Goal: Find contact information: Find contact information

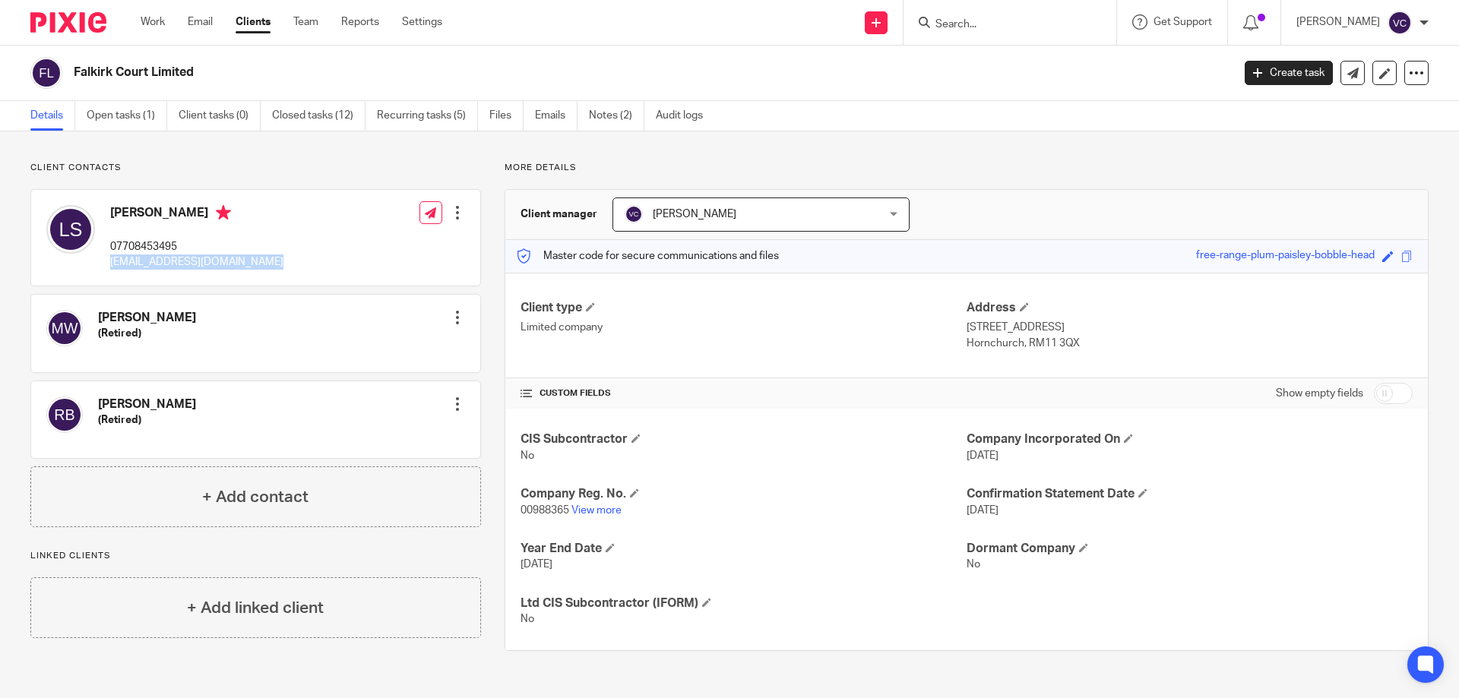
click at [964, 31] on input "Search" at bounding box center [1002, 25] width 137 height 14
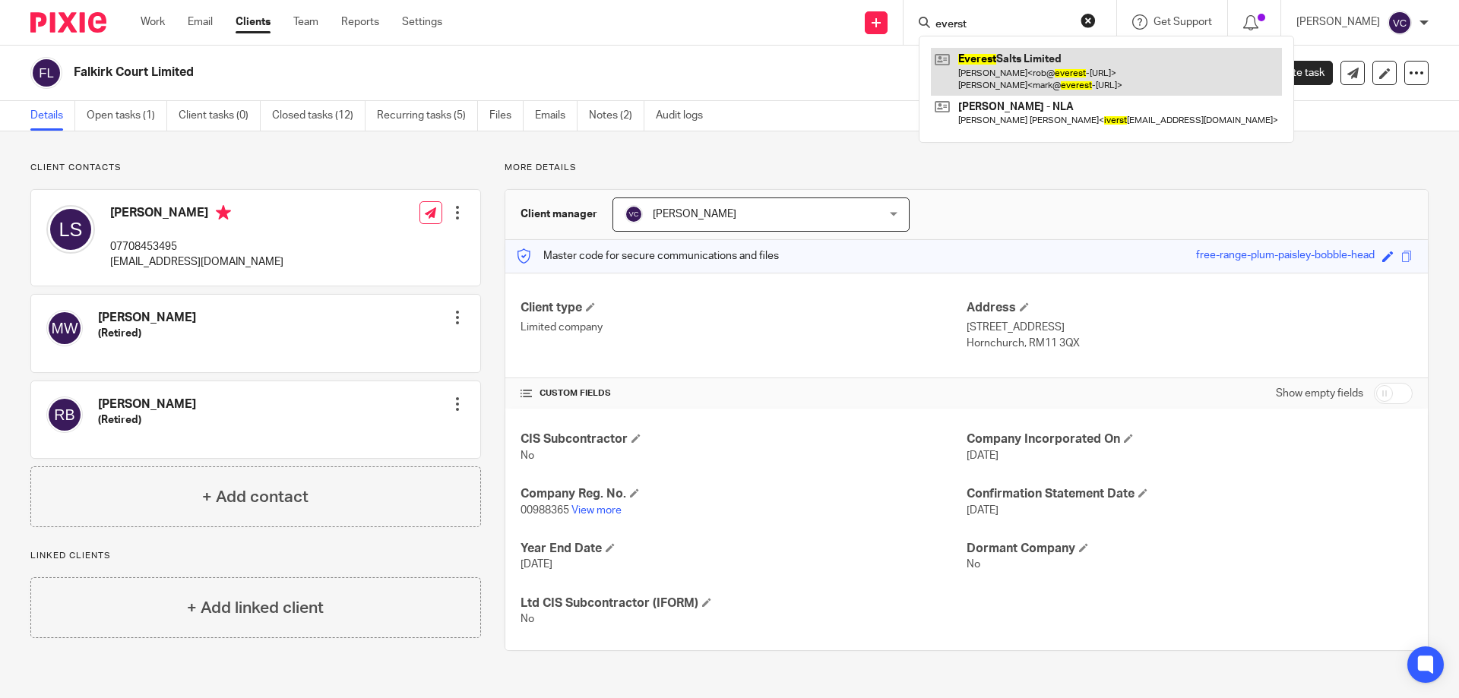
type input "everst"
click at [1072, 84] on link at bounding box center [1106, 71] width 351 height 47
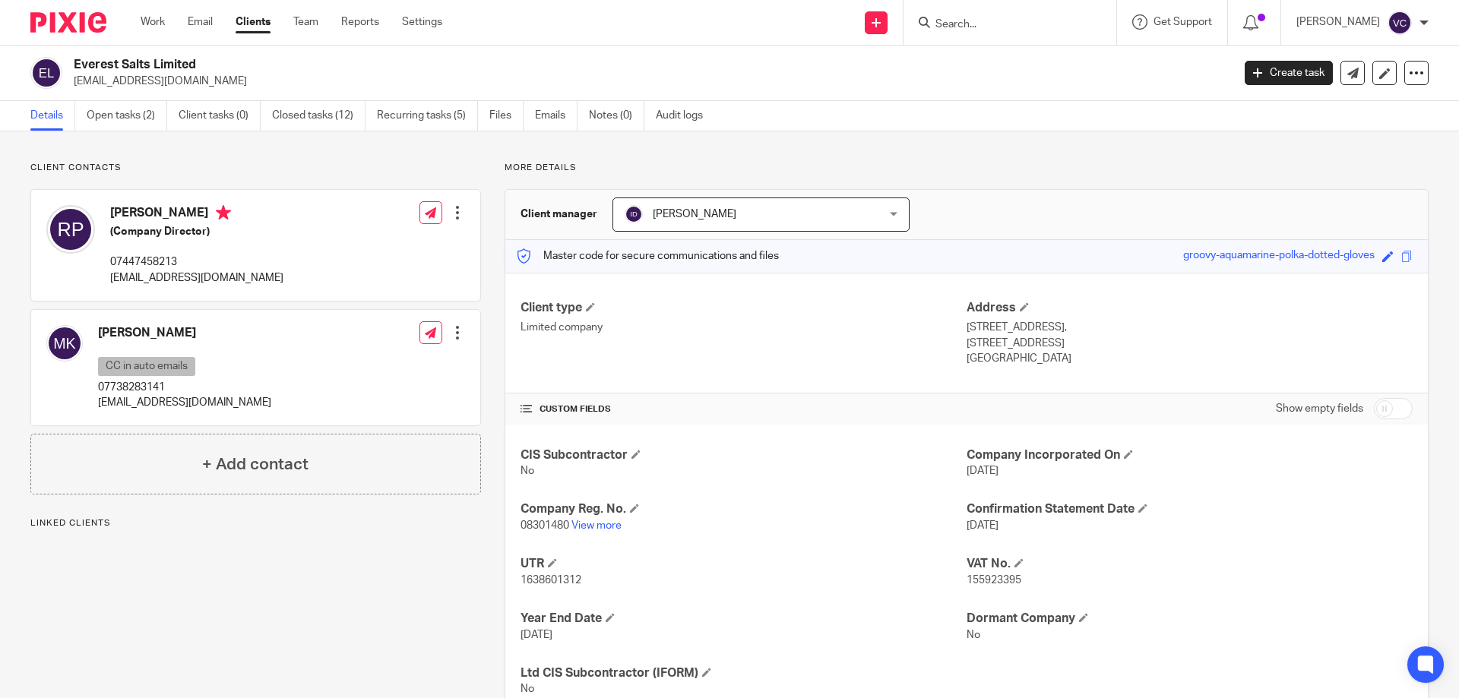
click at [122, 397] on p "mark@everest-salts.com" at bounding box center [184, 402] width 173 height 15
click at [142, 277] on p "rob@everest-salts.com" at bounding box center [196, 278] width 173 height 15
drag, startPoint x: 106, startPoint y: 280, endPoint x: 222, endPoint y: 287, distance: 116.5
click at [222, 287] on div "Robert Power (Company Director) 07447458213 rob@everest-salts.com Edit contact …" at bounding box center [255, 245] width 449 height 111
copy p "rob@everest-salts.com"
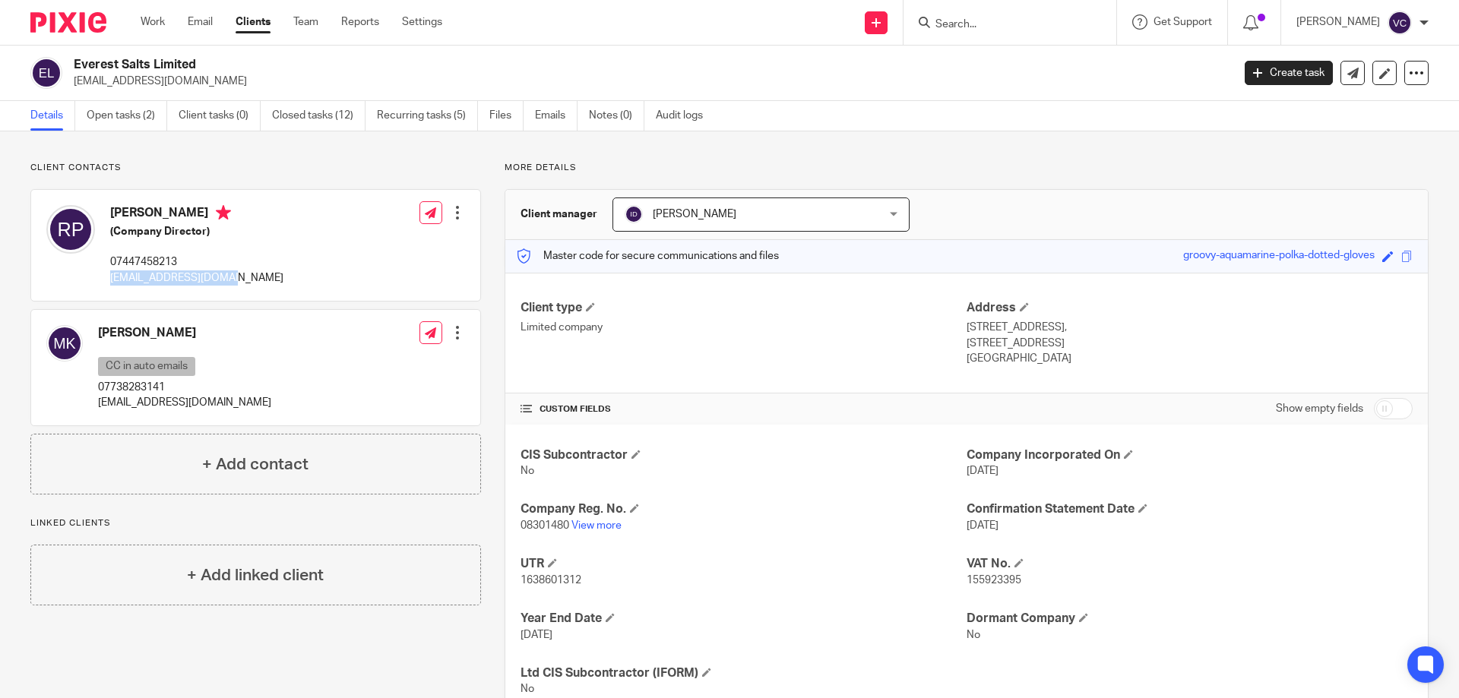
drag, startPoint x: 104, startPoint y: 357, endPoint x: 100, endPoint y: 370, distance: 13.5
click at [104, 359] on p "CC in auto emails" at bounding box center [146, 366] width 97 height 19
drag, startPoint x: 100, startPoint y: 402, endPoint x: 233, endPoint y: 408, distance: 133.1
click at [233, 408] on div "Mark Kok CC in auto emails 07738283141 mark@everest-salts.com Edit contact Crea…" at bounding box center [255, 368] width 449 height 116
copy p "mark@everest-salts.com"
